Goal: Find specific page/section: Find specific page/section

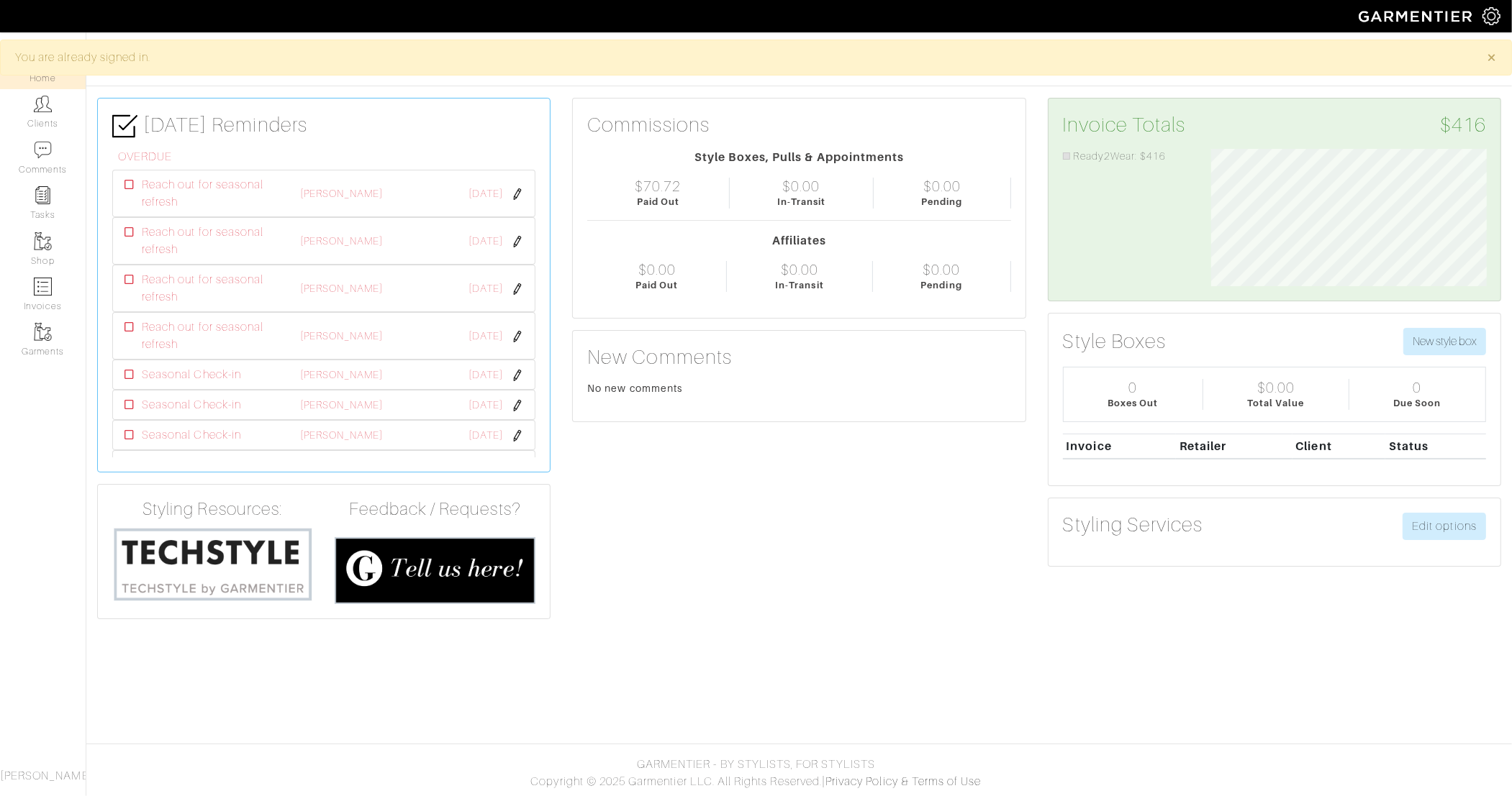
scroll to position [137, 297]
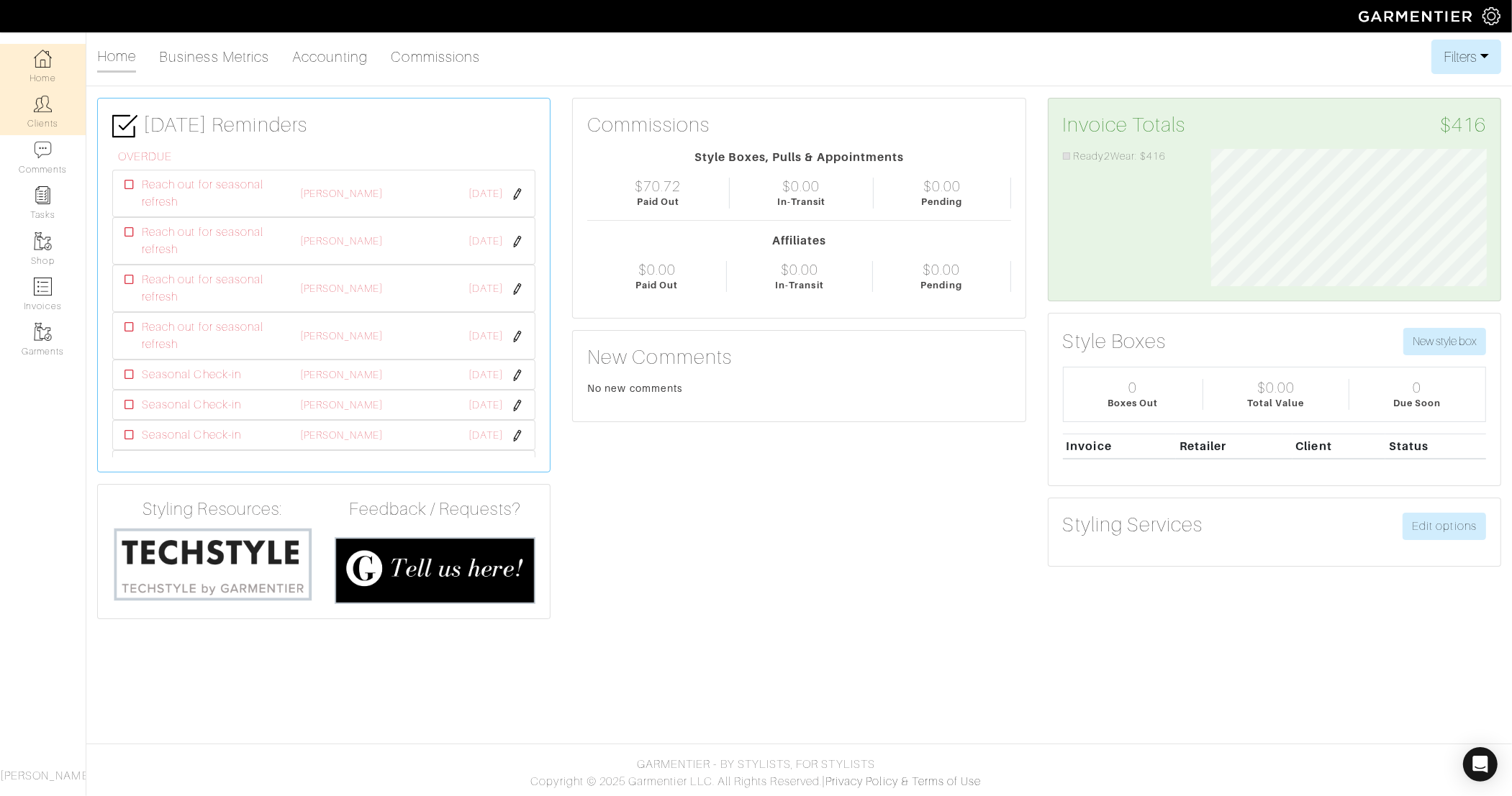
click at [39, 113] on link "Clients" at bounding box center [42, 111] width 86 height 45
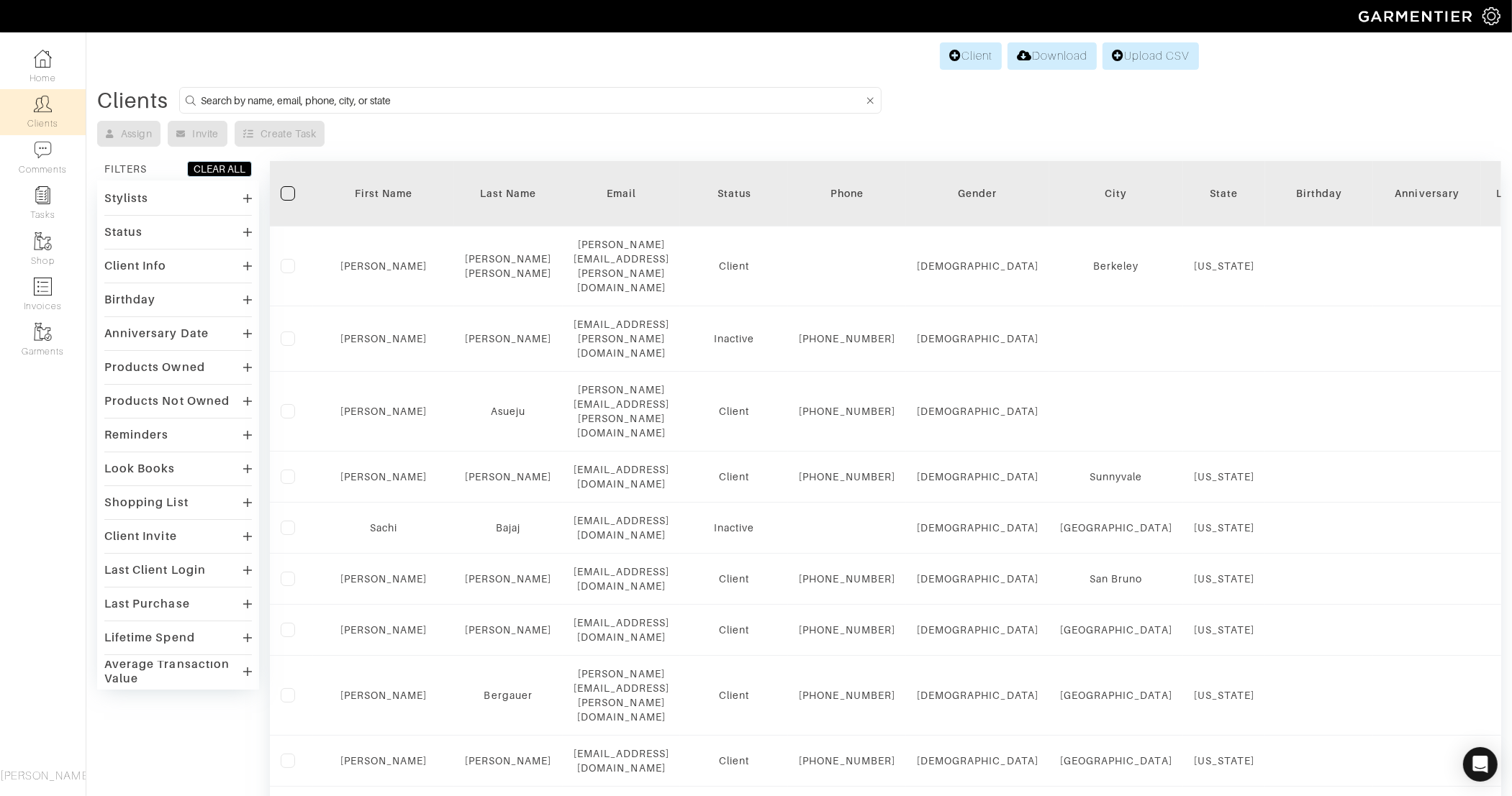
click at [198, 93] on form at bounding box center [531, 100] width 703 height 27
click at [222, 100] on input at bounding box center [531, 101] width 662 height 18
type input "[PERSON_NAME]"
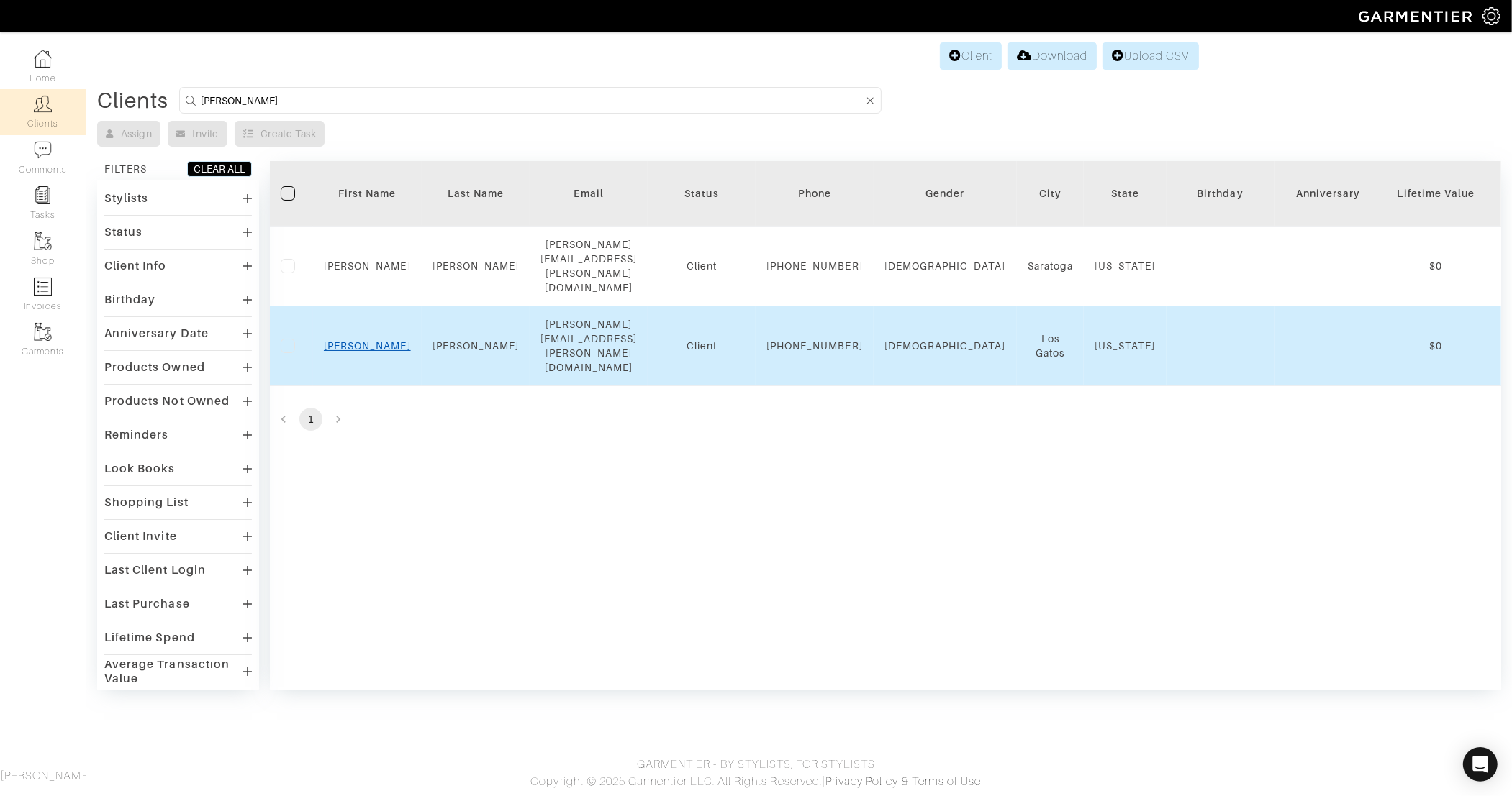
click at [362, 340] on link "[PERSON_NAME]" at bounding box center [367, 346] width 87 height 12
